Goal: Transaction & Acquisition: Purchase product/service

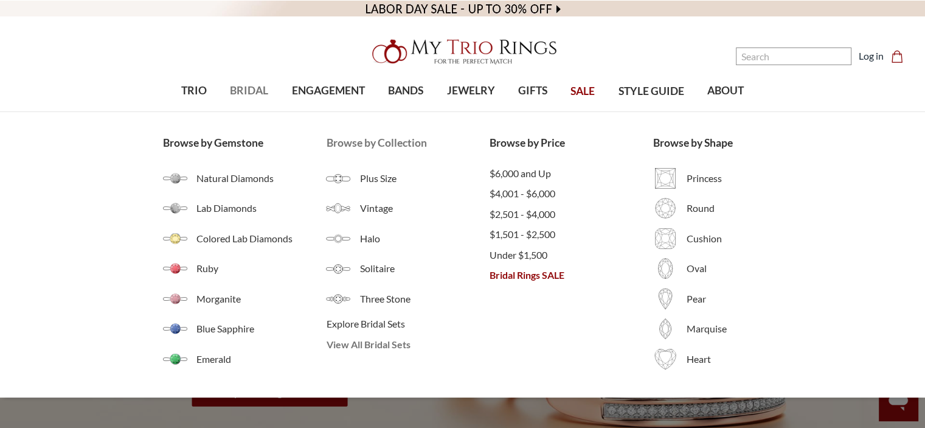
click at [361, 345] on span "View All Bridal Sets" at bounding box center [408, 344] width 164 height 15
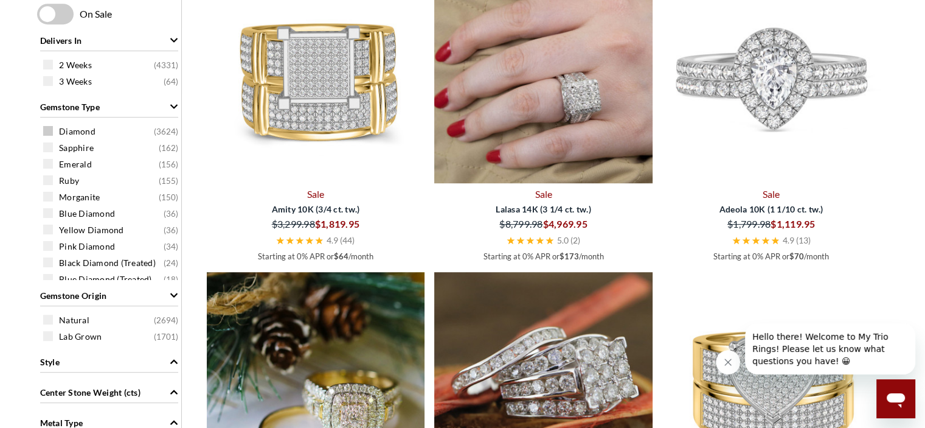
click at [46, 126] on span at bounding box center [48, 131] width 10 height 10
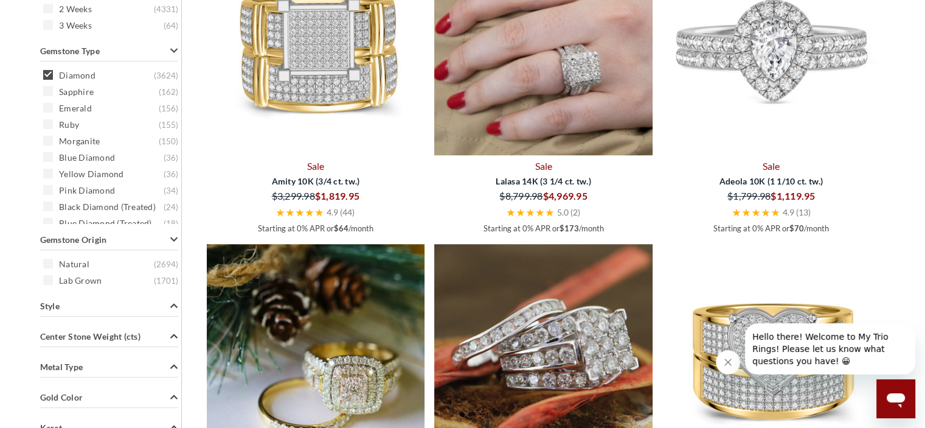
scroll to position [791, 0]
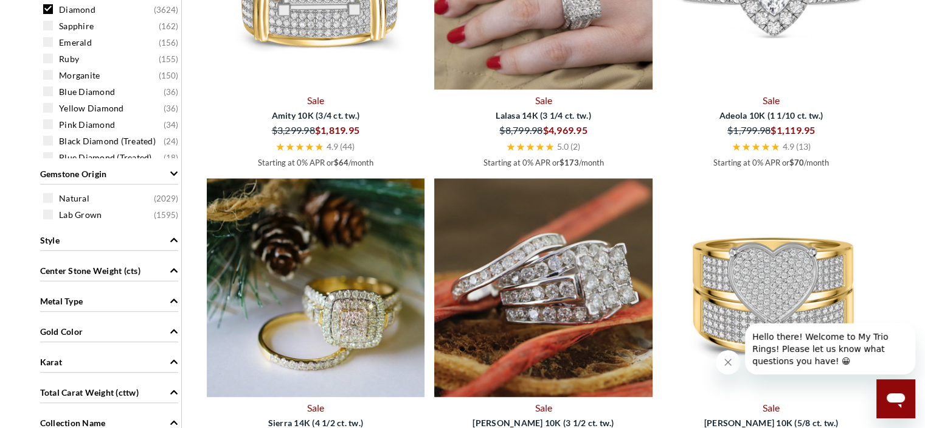
click at [46, 210] on span at bounding box center [48, 214] width 10 height 10
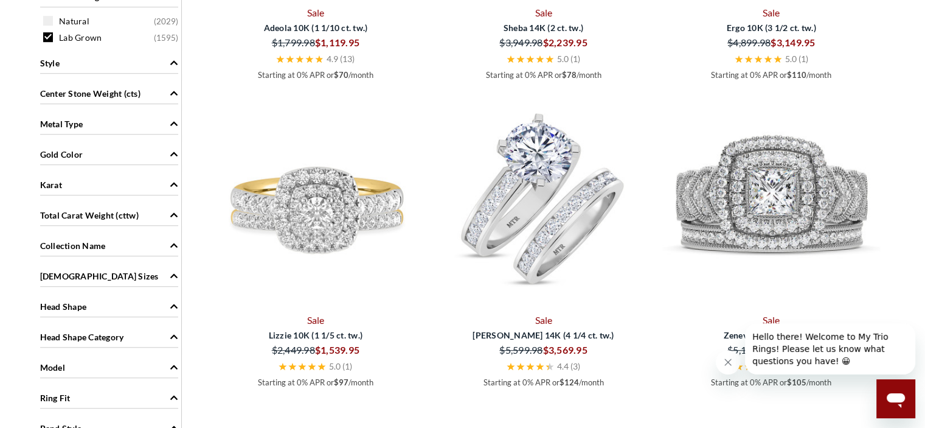
scroll to position [851, 0]
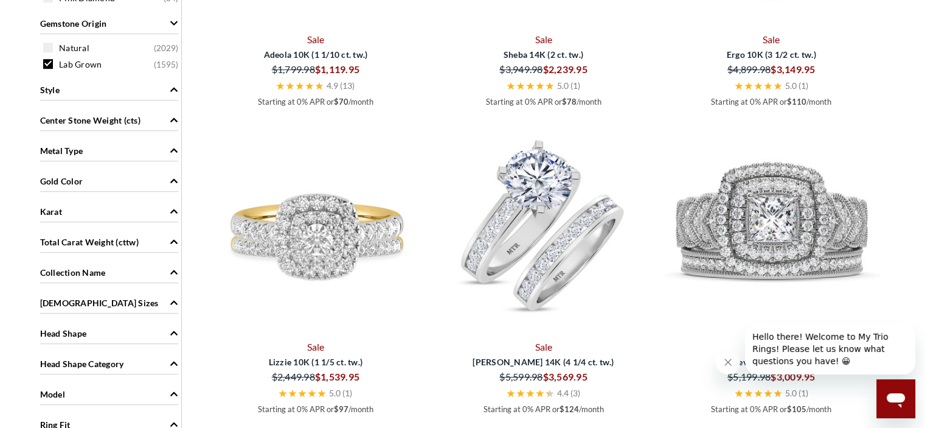
click at [170, 88] on icon "Style" at bounding box center [174, 89] width 9 height 9
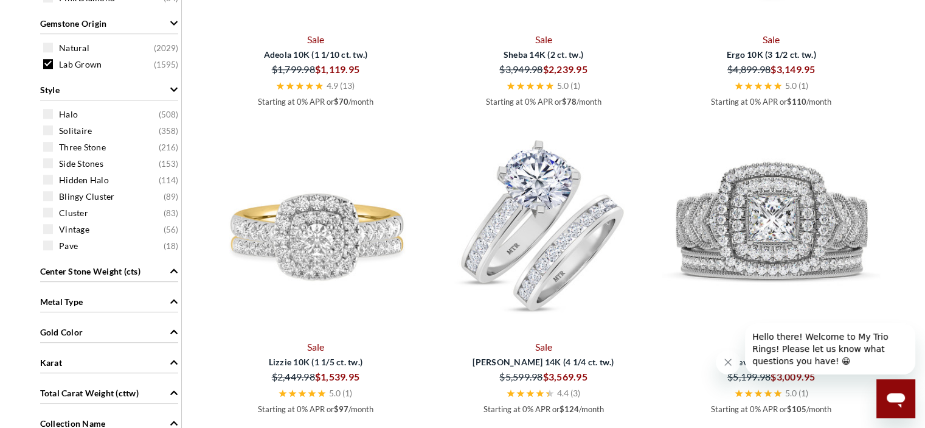
scroll to position [973, 0]
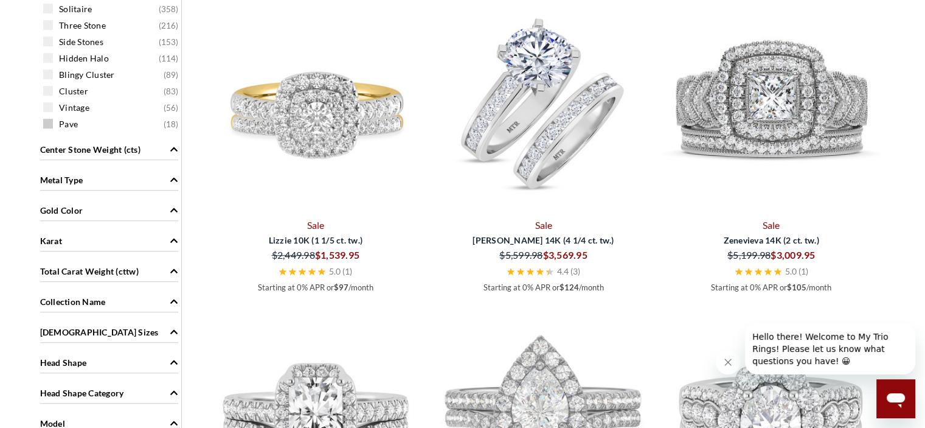
click at [52, 123] on span at bounding box center [48, 124] width 10 height 10
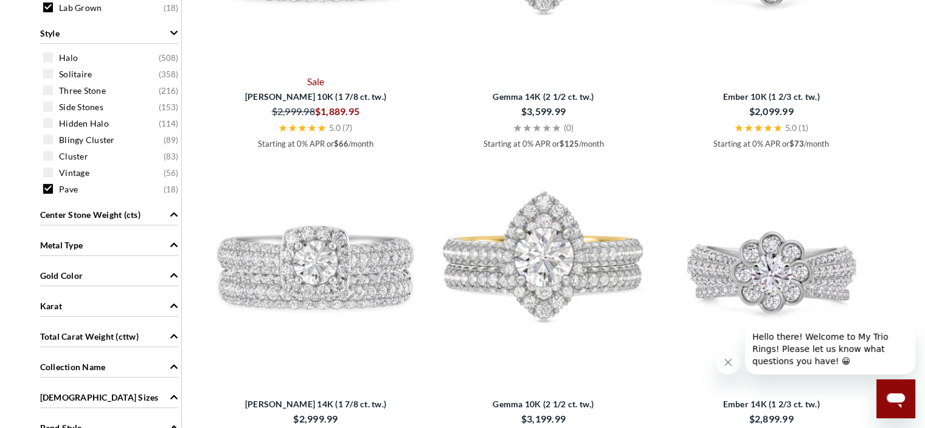
scroll to position [880, 0]
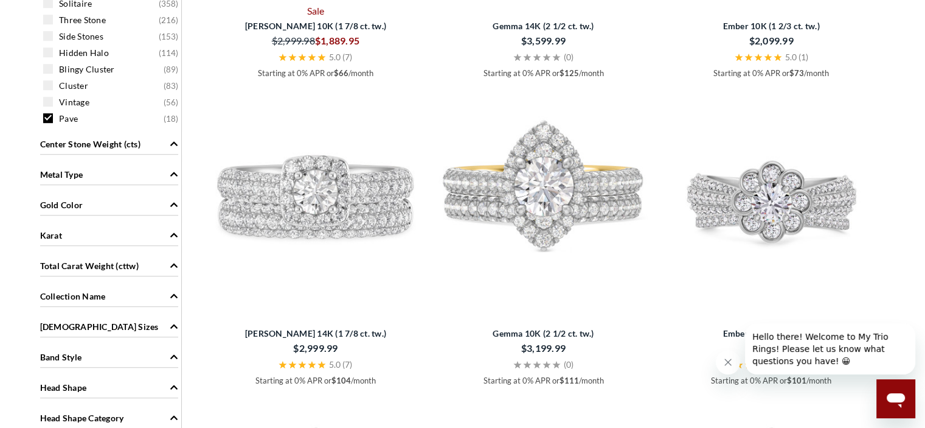
click at [175, 170] on icon "Metal Type" at bounding box center [174, 174] width 9 height 9
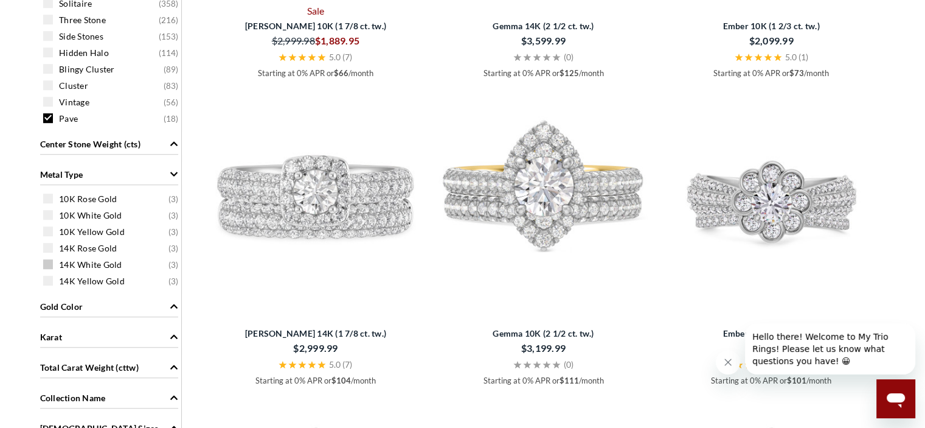
click at [49, 263] on span at bounding box center [48, 264] width 10 height 10
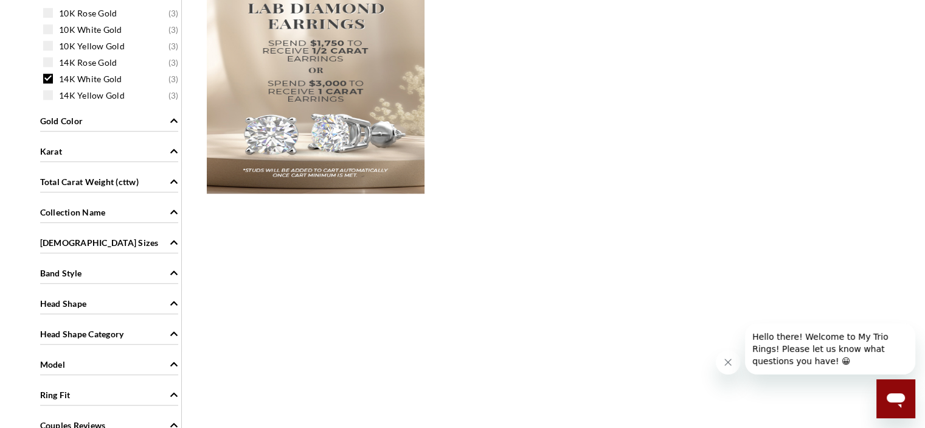
scroll to position [1053, 0]
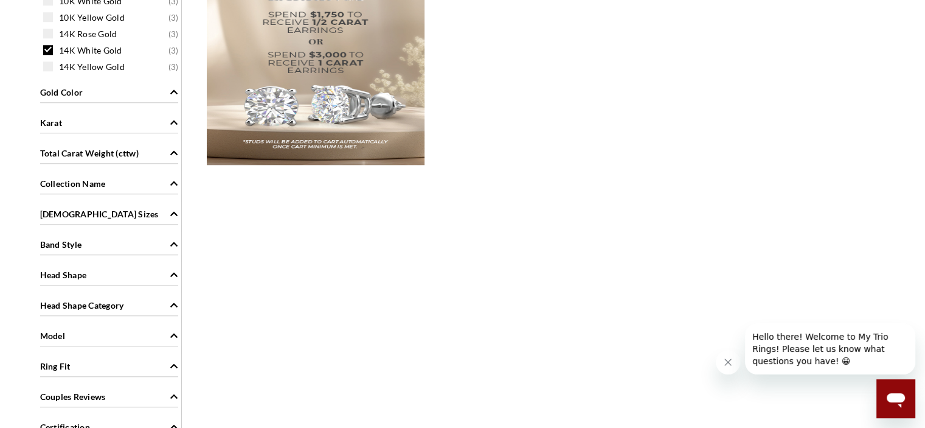
click at [173, 92] on icon "Gold Color" at bounding box center [174, 92] width 9 height 9
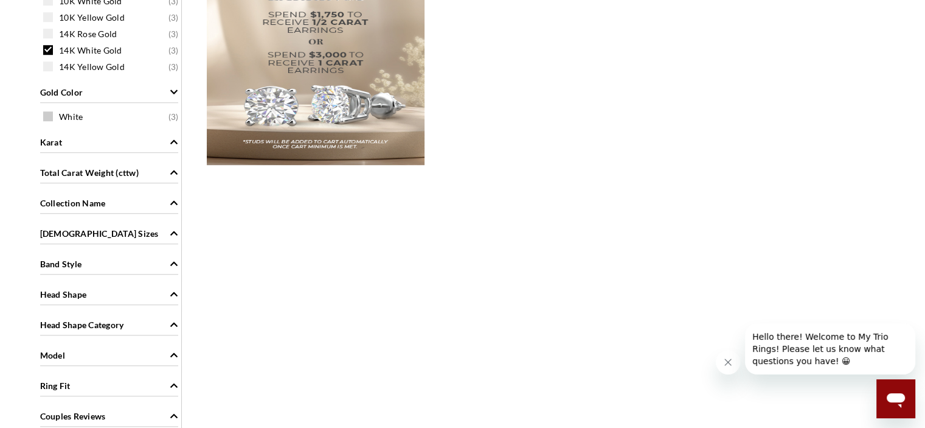
click at [47, 116] on span at bounding box center [48, 116] width 10 height 10
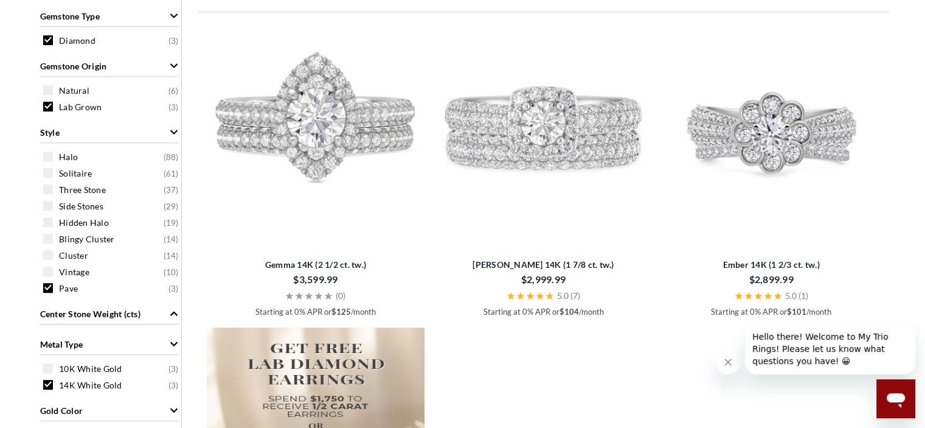
scroll to position [669, 0]
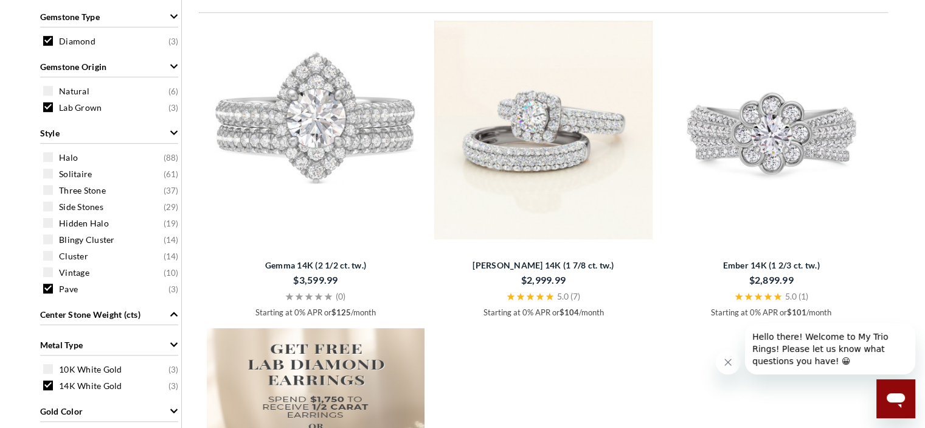
click at [583, 120] on img at bounding box center [543, 130] width 218 height 218
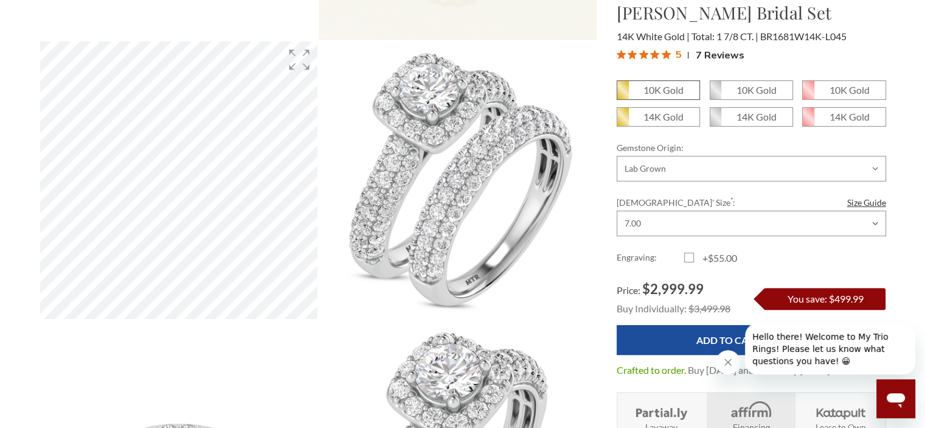
scroll to position [304, 0]
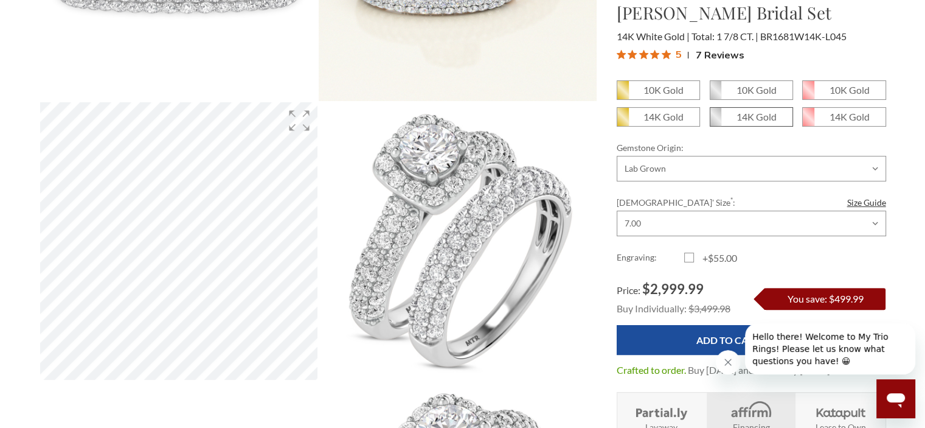
click at [753, 114] on em "14K Gold" at bounding box center [756, 117] width 40 height 12
click at [715, 121] on input "14K Gold" at bounding box center [715, 121] width 1 height 1
radio input "true"
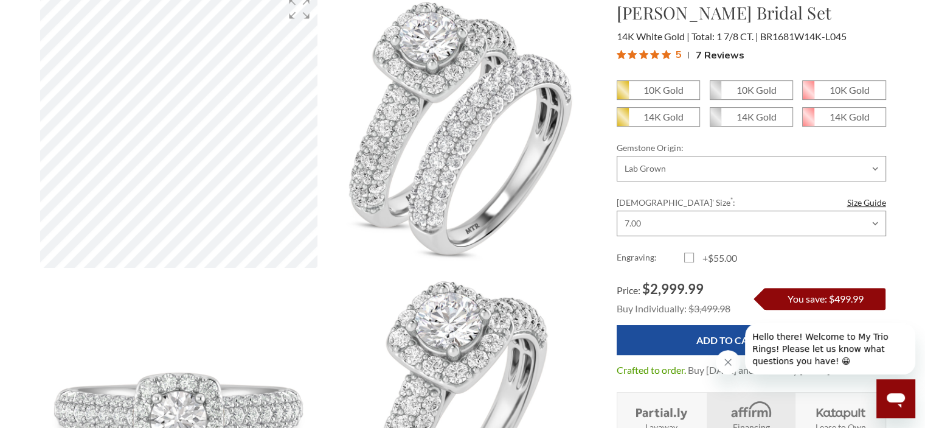
scroll to position [426, 0]
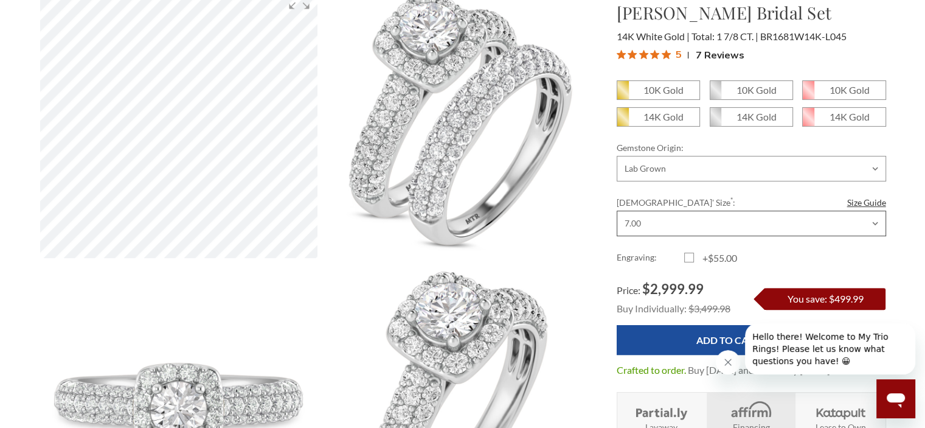
click at [875, 220] on select "Choose Size 3.00 3.25 3.50 3.75 4.00 4.25 4.50 4.75 5.00 5.25 5.50 5.75 6.00 6.…" at bounding box center [751, 223] width 269 height 26
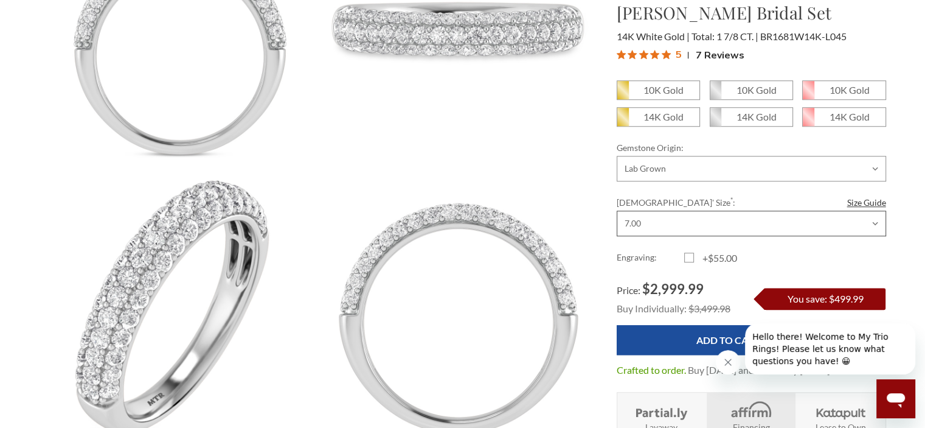
scroll to position [1095, 0]
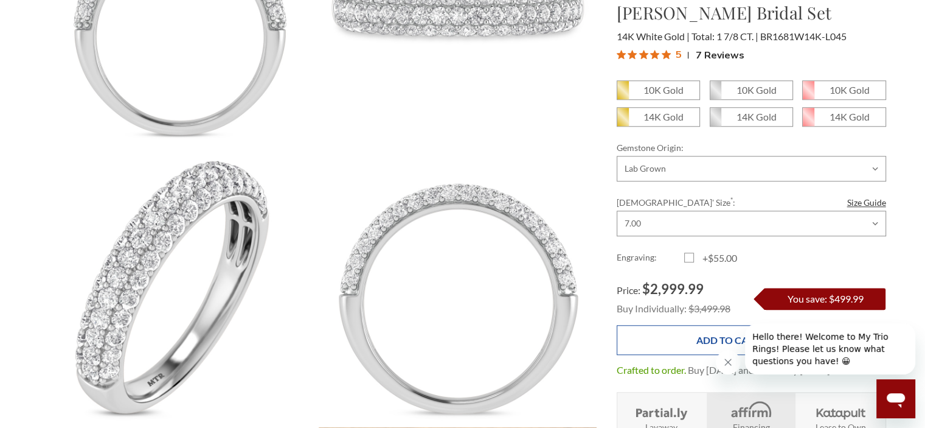
click at [690, 335] on input "Add to Cart" at bounding box center [728, 340] width 223 height 30
click at [764, 116] on em "14K Gold" at bounding box center [756, 117] width 40 height 12
click at [715, 121] on input "14K Gold" at bounding box center [715, 121] width 1 height 1
radio input "true"
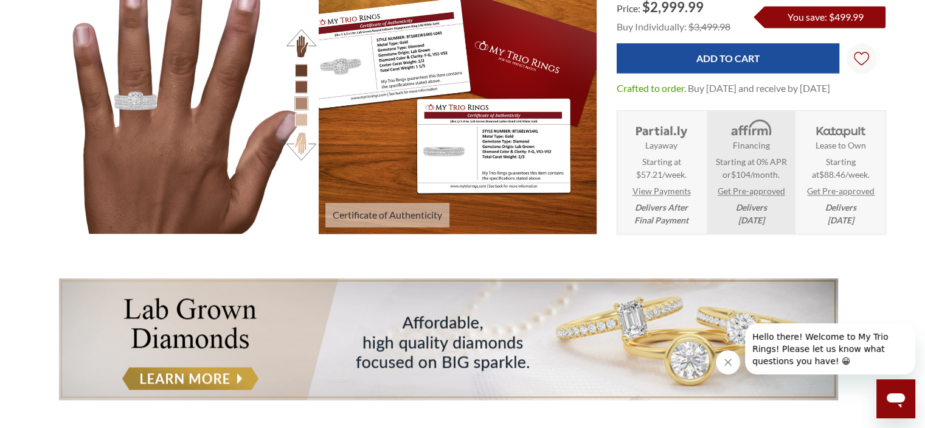
scroll to position [1520, 0]
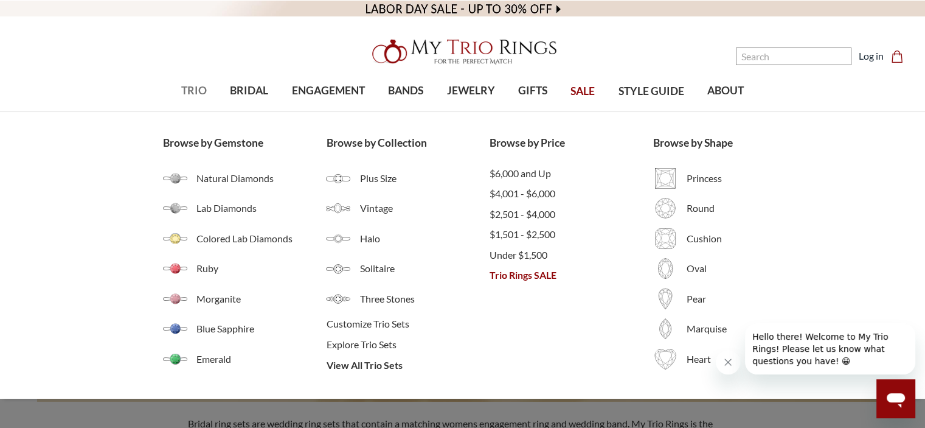
click at [193, 88] on span "TRIO" at bounding box center [194, 91] width 26 height 16
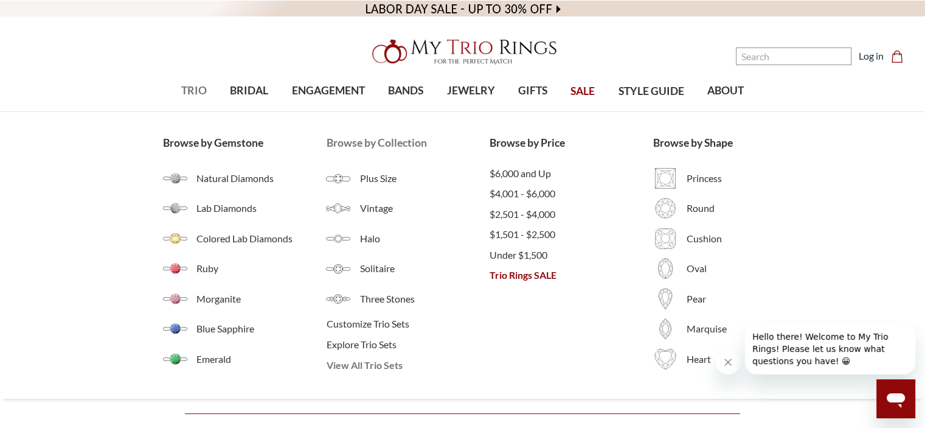
click at [356, 364] on span "View All Trio Sets" at bounding box center [408, 365] width 164 height 15
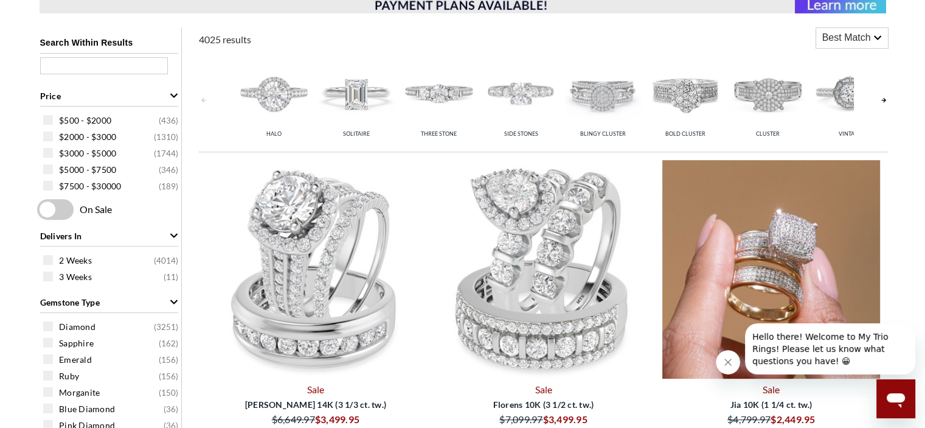
scroll to position [547, 0]
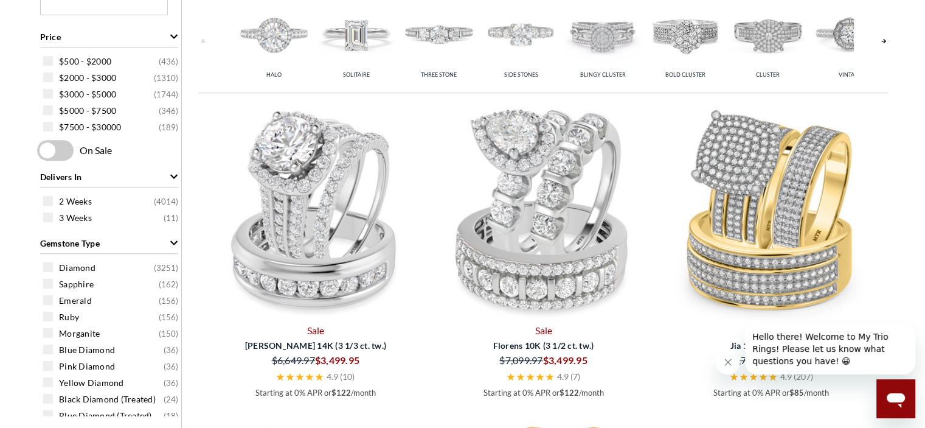
click at [883, 38] on link at bounding box center [884, 41] width 10 height 97
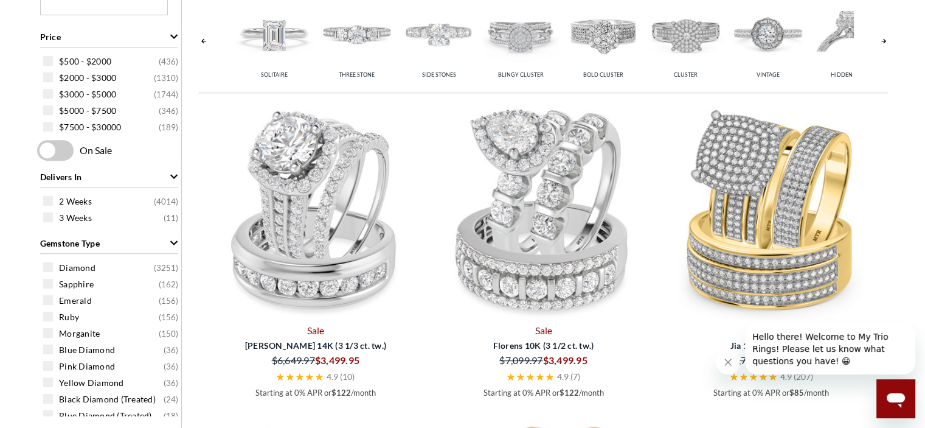
click at [883, 38] on link at bounding box center [884, 41] width 10 height 97
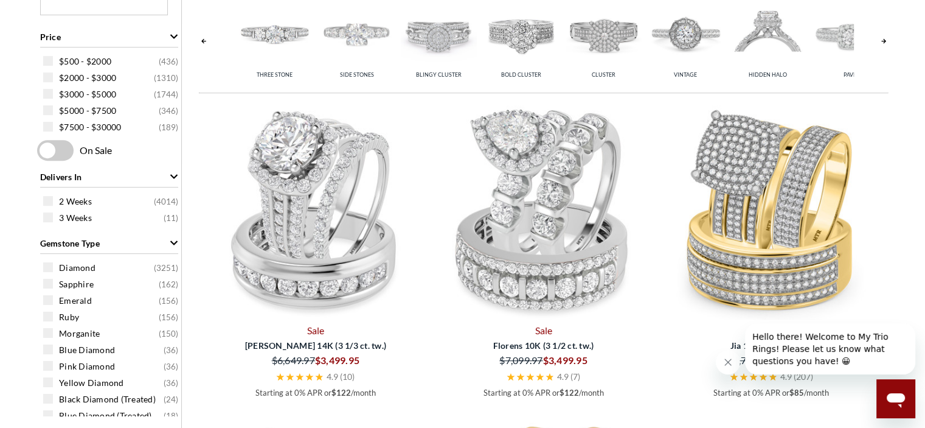
click at [883, 38] on link at bounding box center [884, 41] width 10 height 97
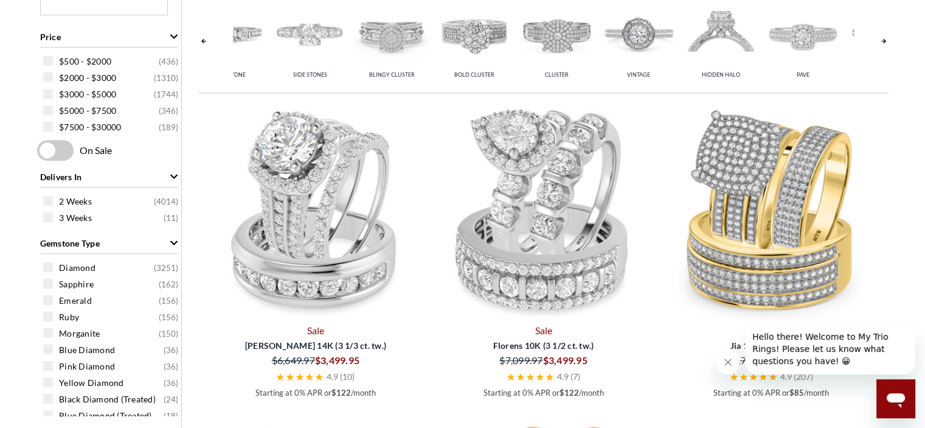
scroll to position [0, 246]
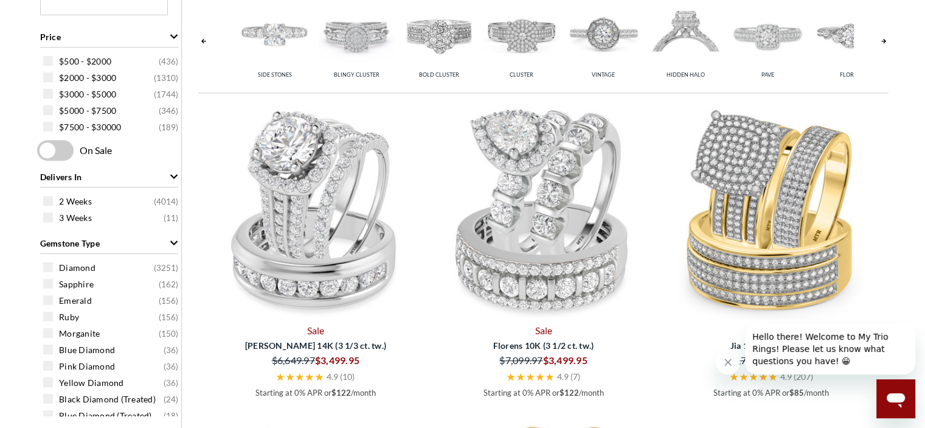
click at [883, 38] on link at bounding box center [884, 41] width 10 height 97
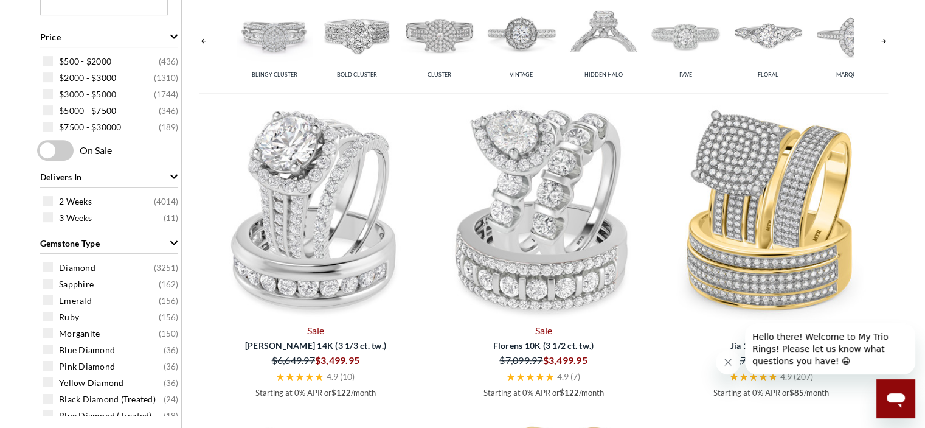
click at [883, 38] on link at bounding box center [884, 41] width 10 height 97
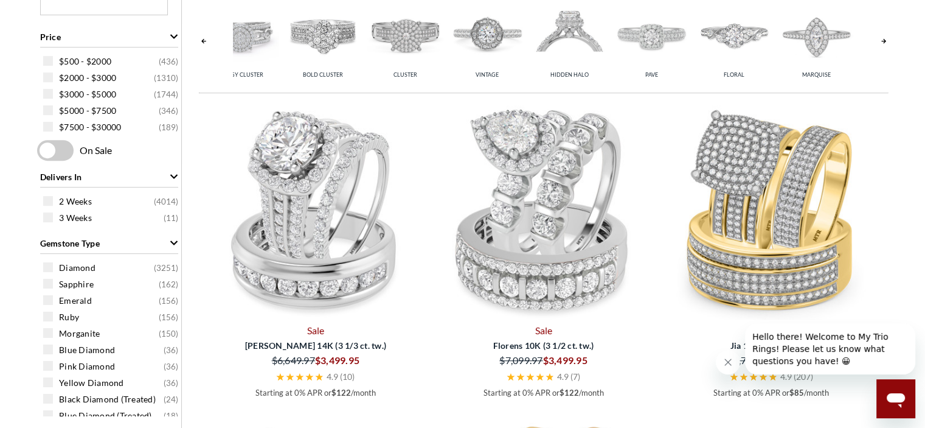
click at [883, 38] on link at bounding box center [884, 41] width 10 height 97
click at [659, 34] on img at bounding box center [649, 34] width 76 height 76
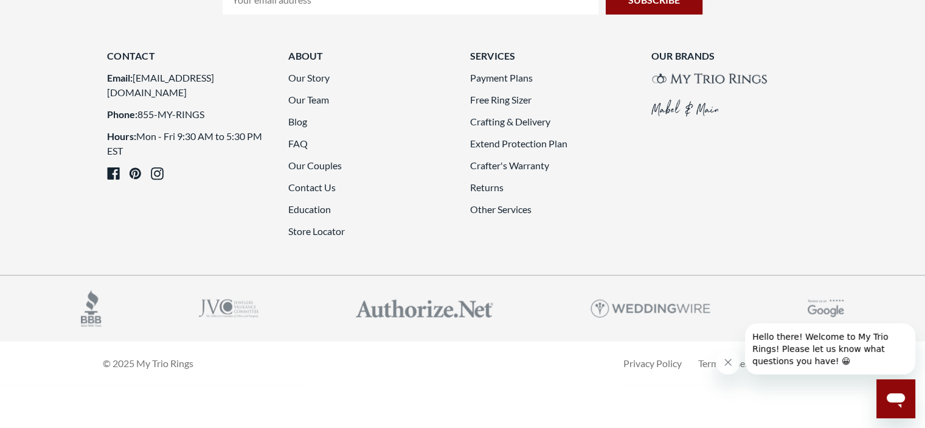
scroll to position [3588, 0]
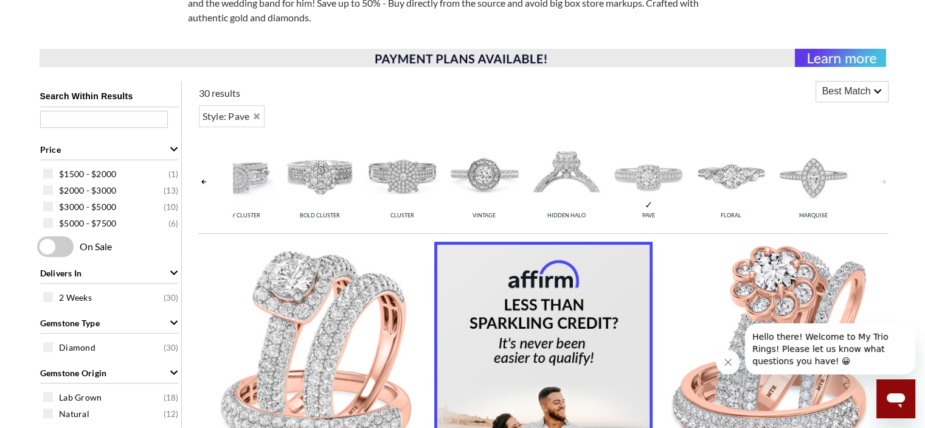
scroll to position [440, 0]
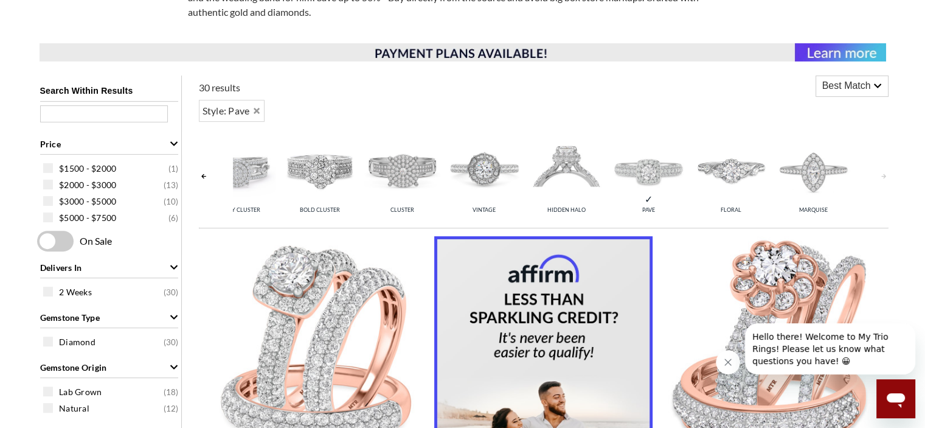
click at [885, 82] on div "Best Match" at bounding box center [852, 86] width 72 height 20
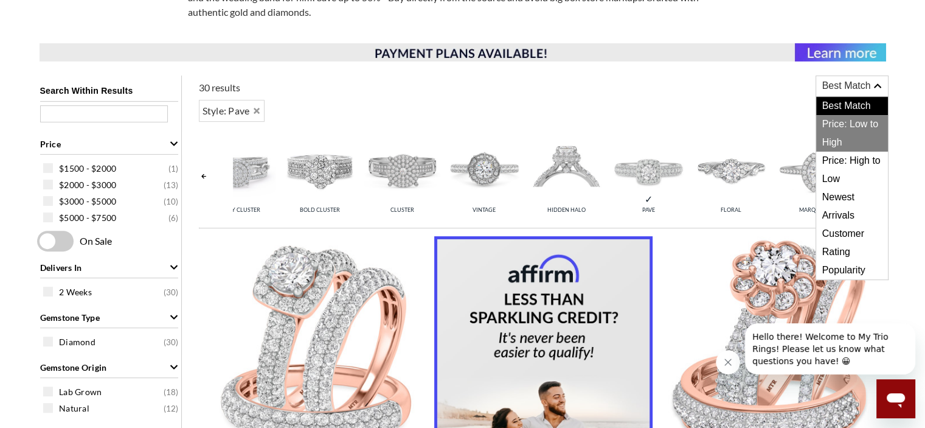
click at [855, 120] on span "Price: Low to High" at bounding box center [852, 133] width 72 height 36
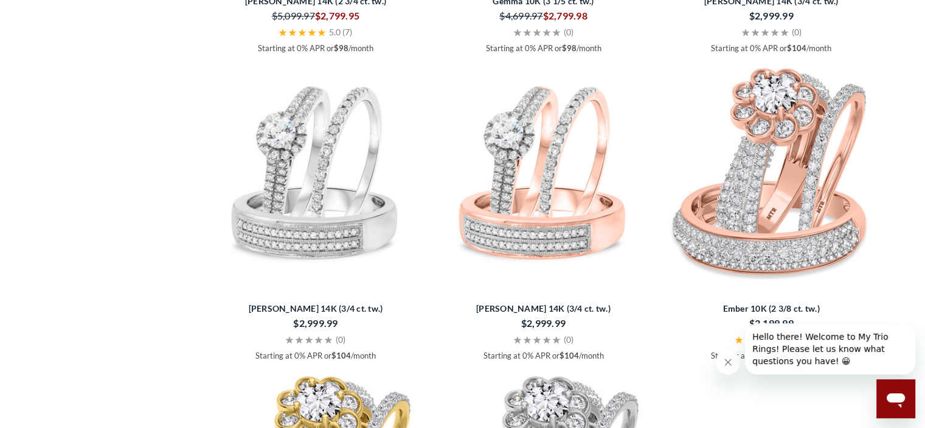
scroll to position [1839, 0]
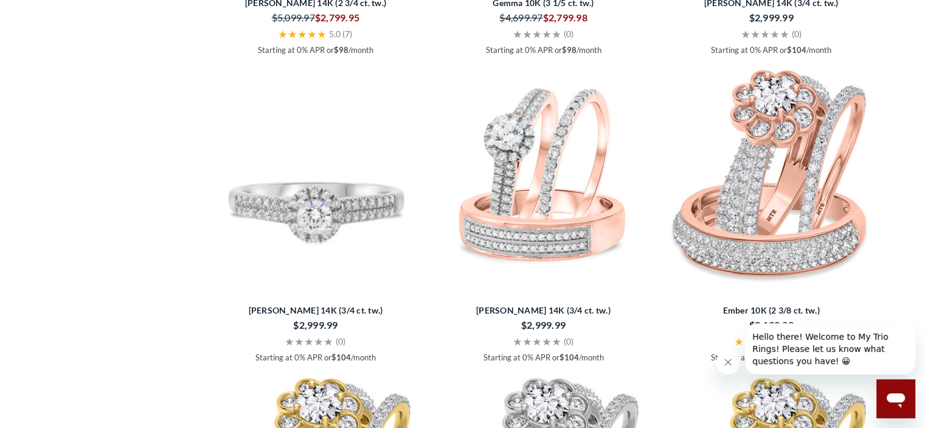
click at [328, 136] on img at bounding box center [316, 175] width 218 height 218
click at [320, 189] on img at bounding box center [316, 175] width 218 height 218
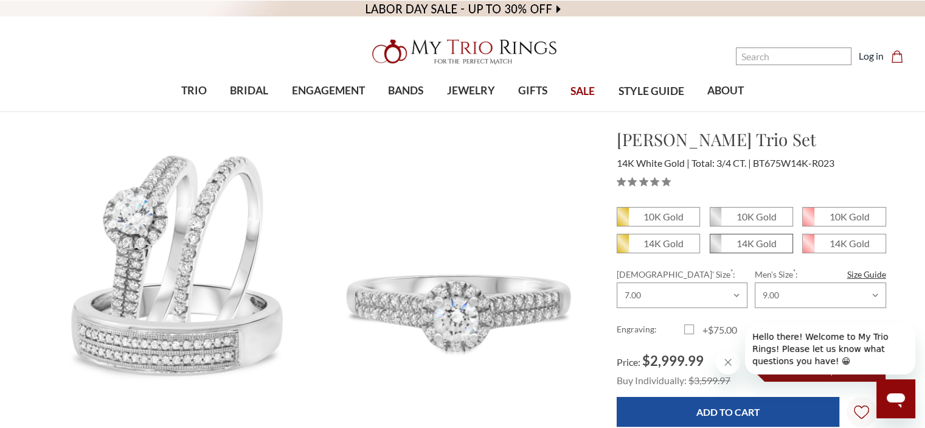
click at [760, 238] on em "14K Gold" at bounding box center [756, 243] width 40 height 12
click at [715, 248] on input "14K Gold" at bounding box center [715, 248] width 1 height 1
radio input "true"
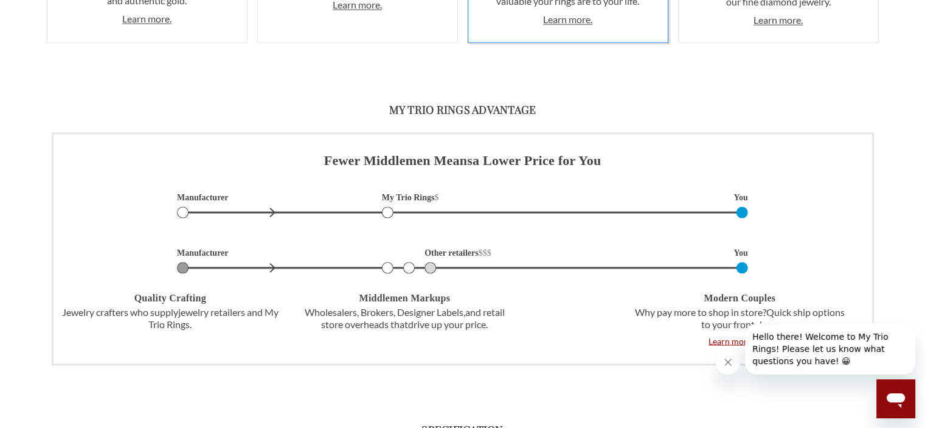
scroll to position [2068, 0]
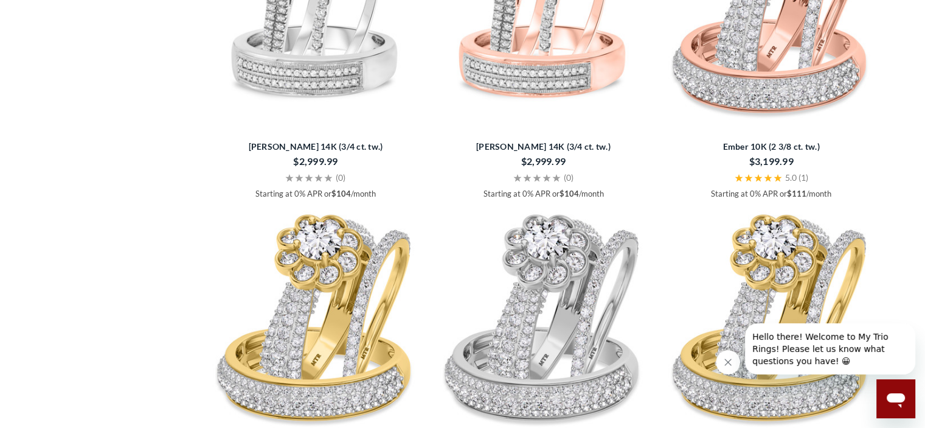
scroll to position [1844, 0]
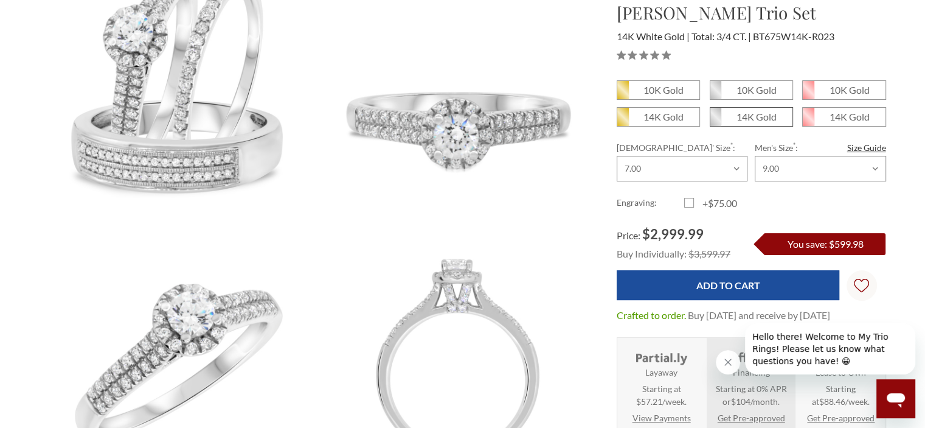
click at [736, 113] on em "14K Gold" at bounding box center [756, 117] width 40 height 12
click at [715, 121] on input "14K Gold" at bounding box center [715, 121] width 1 height 1
radio input "true"
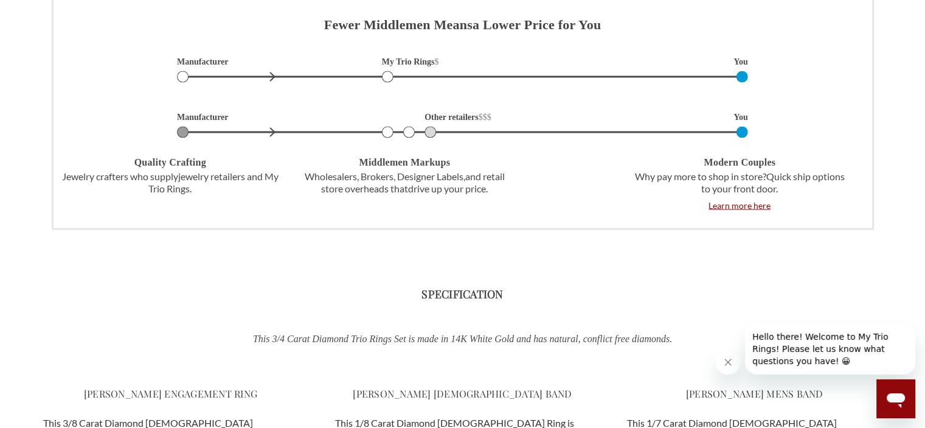
scroll to position [2372, 0]
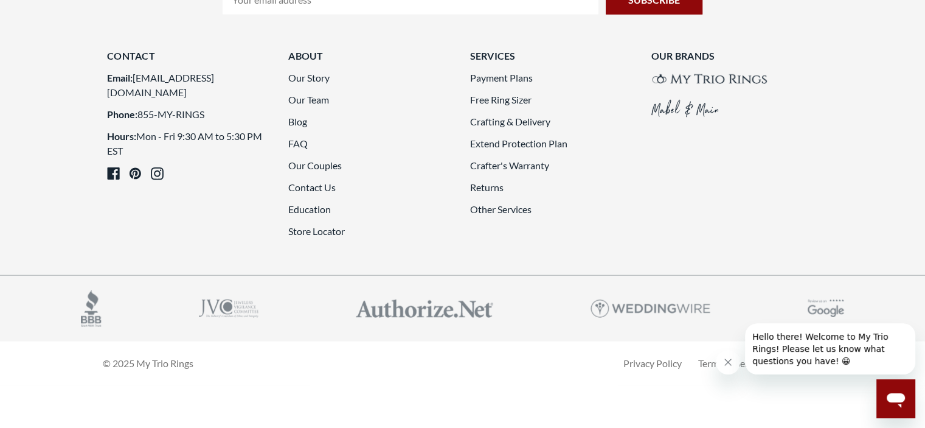
scroll to position [3162, 0]
